Goal: Contribute content

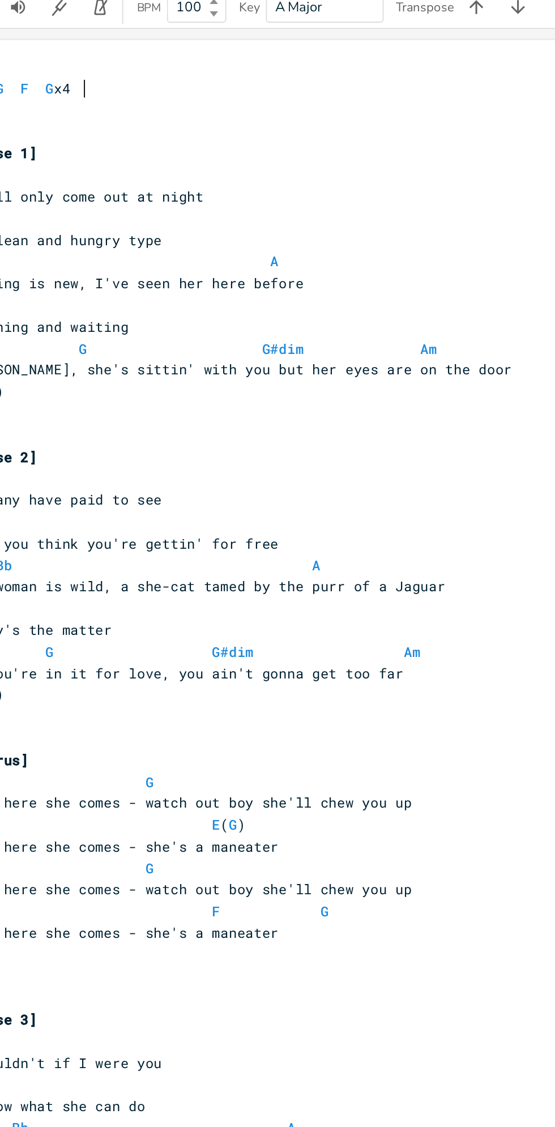
scroll to position [0, 72]
type textarea "​"
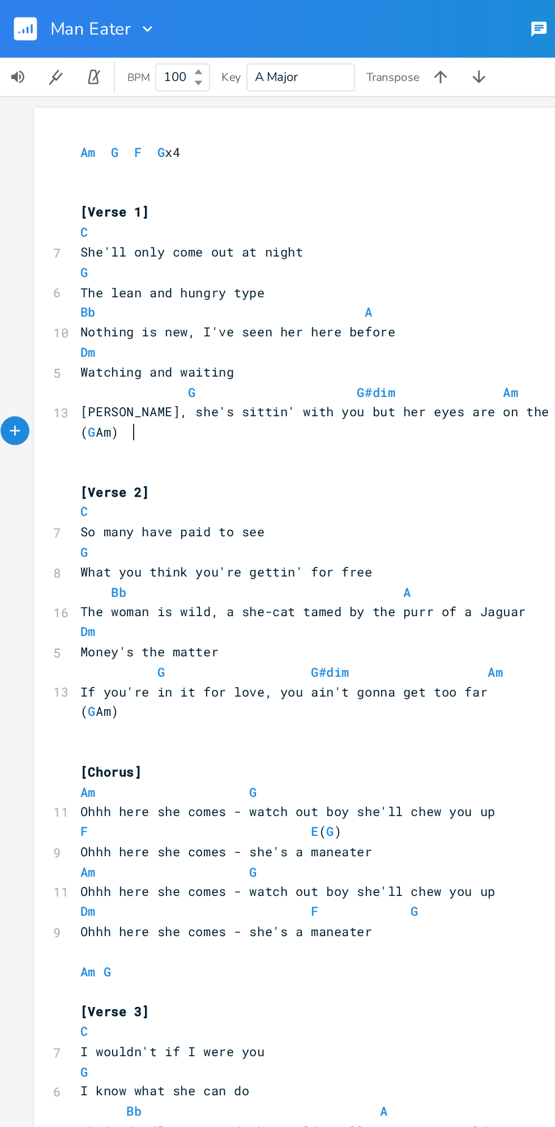
scroll to position [0, 6]
type textarea "​"
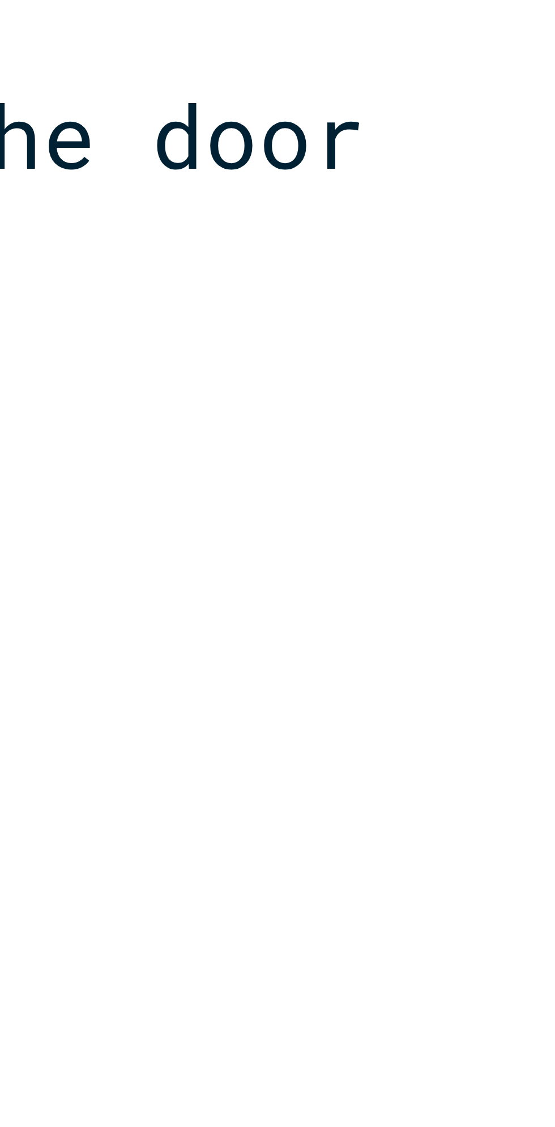
scroll to position [0, 0]
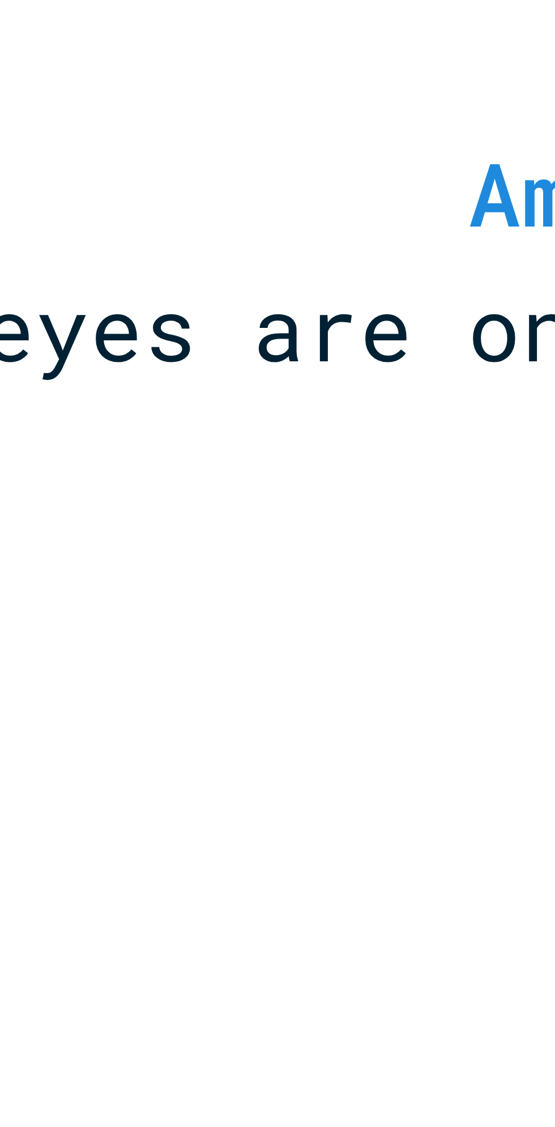
type textarea "​"
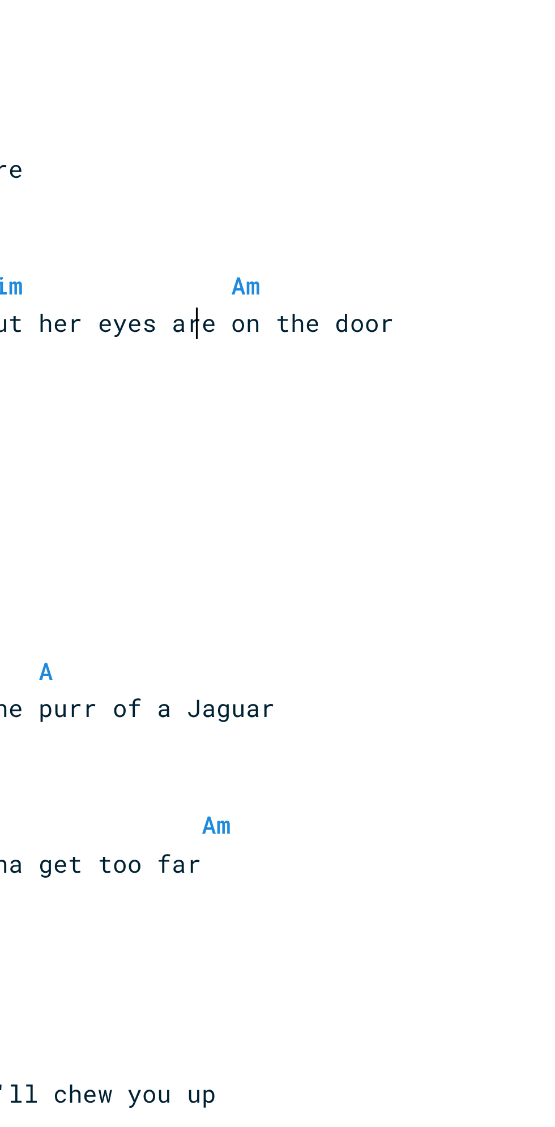
click at [290, 245] on span "[PERSON_NAME], she's sittin' with you but her eyes are on the door" at bounding box center [202, 242] width 299 height 10
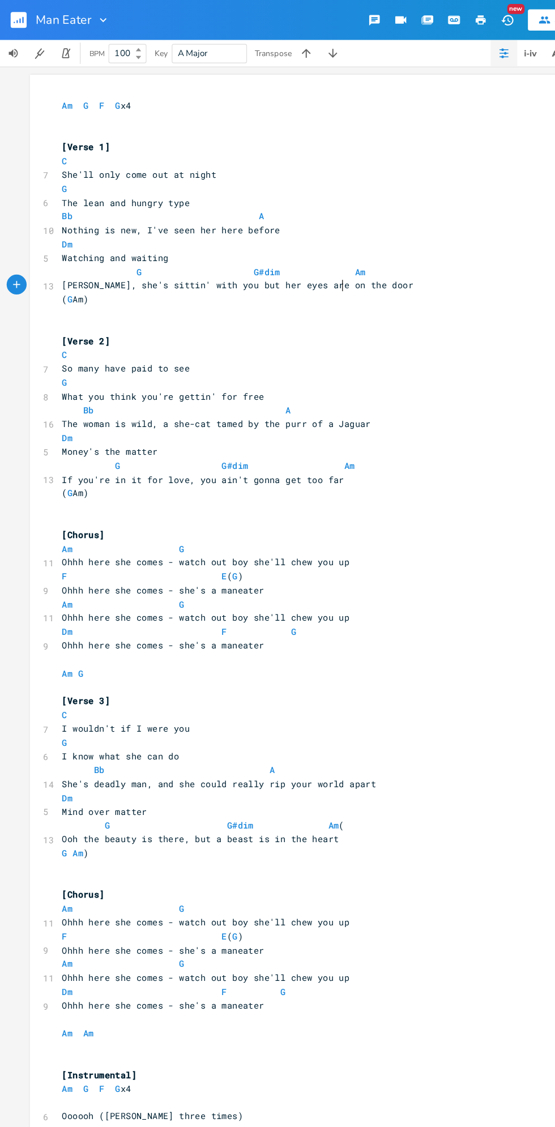
type textarea "​"
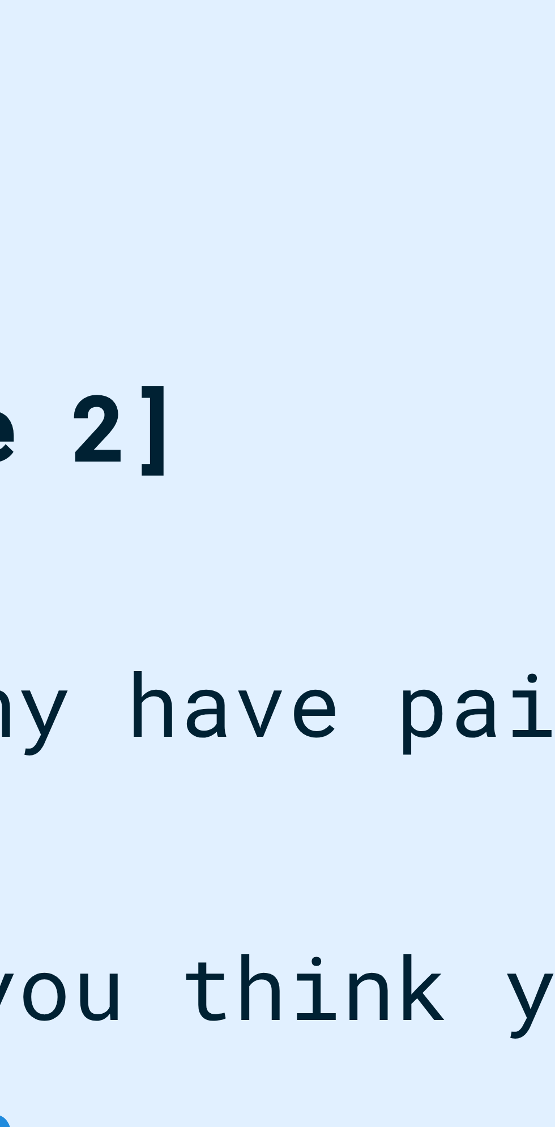
type textarea "​Lo I D S a4 [Conse 0] A Eli'se doei temp inc ut labor E Dol magn ali enimad mi…"
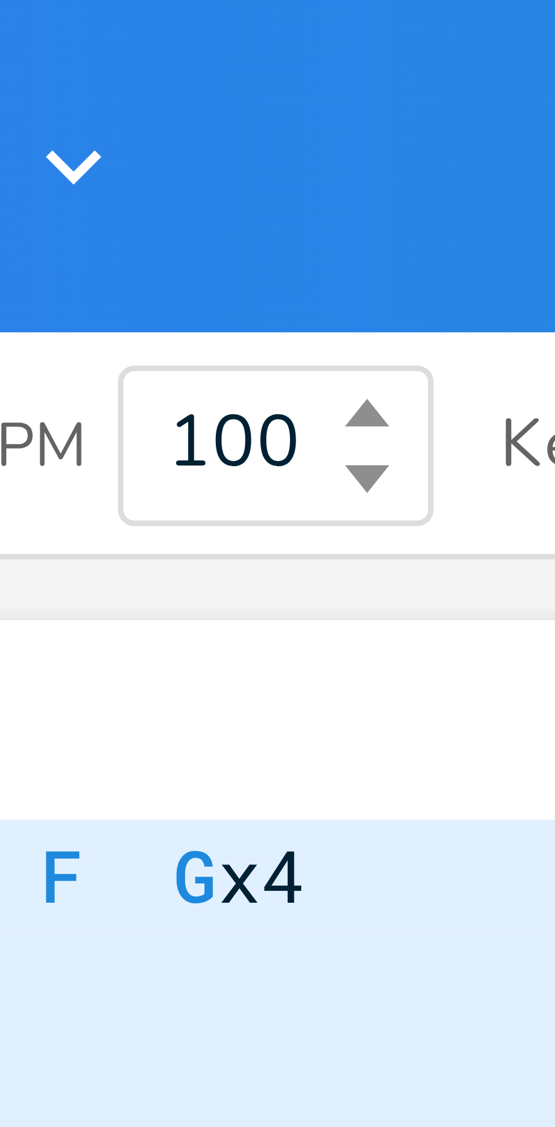
scroll to position [2, 0]
